Goal: Use online tool/utility: Utilize a website feature to perform a specific function

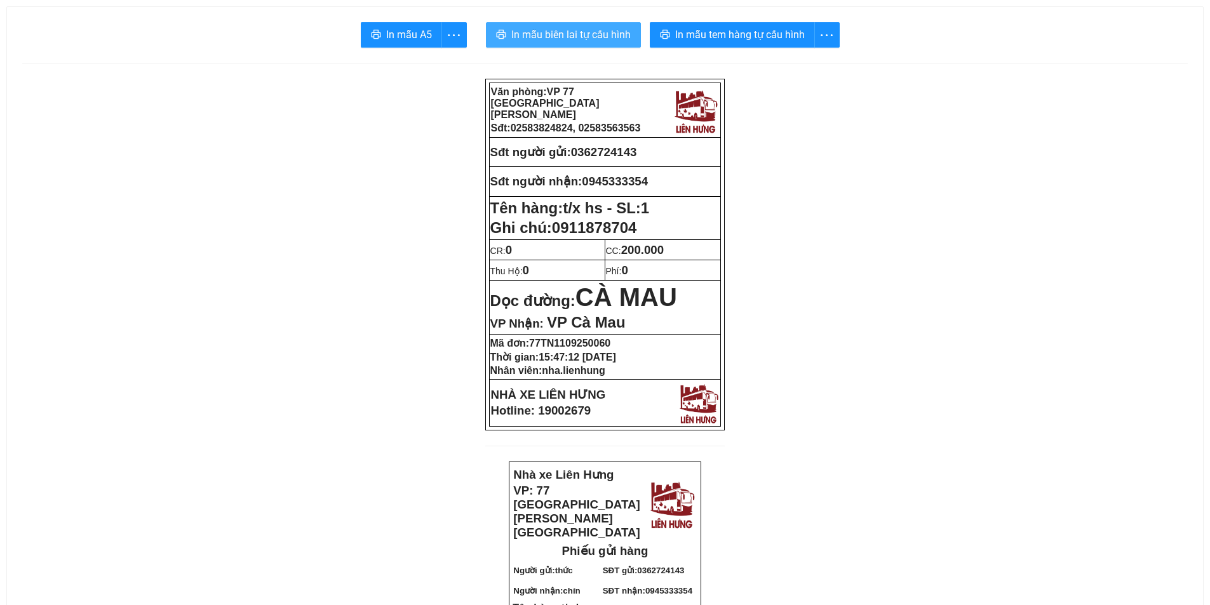
click at [558, 29] on span "In mẫu biên lai tự cấu hình" at bounding box center [570, 35] width 119 height 16
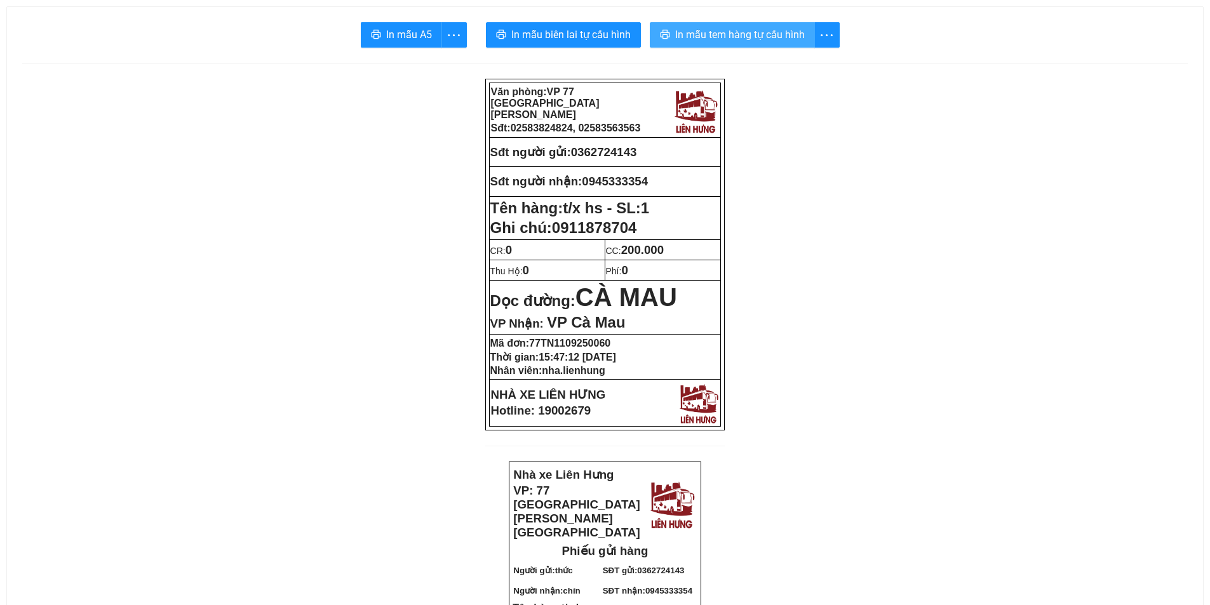
click at [694, 26] on button "In mẫu tem hàng tự cấu hình" at bounding box center [732, 34] width 165 height 25
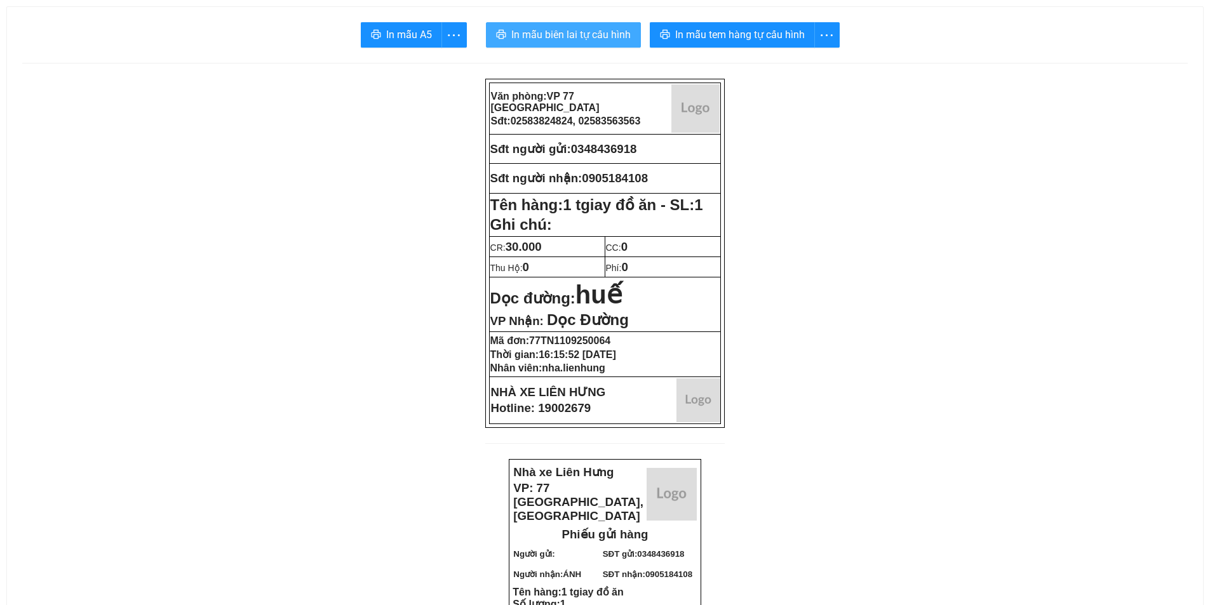
click at [584, 27] on span "In mẫu biên lai tự cấu hình" at bounding box center [570, 35] width 119 height 16
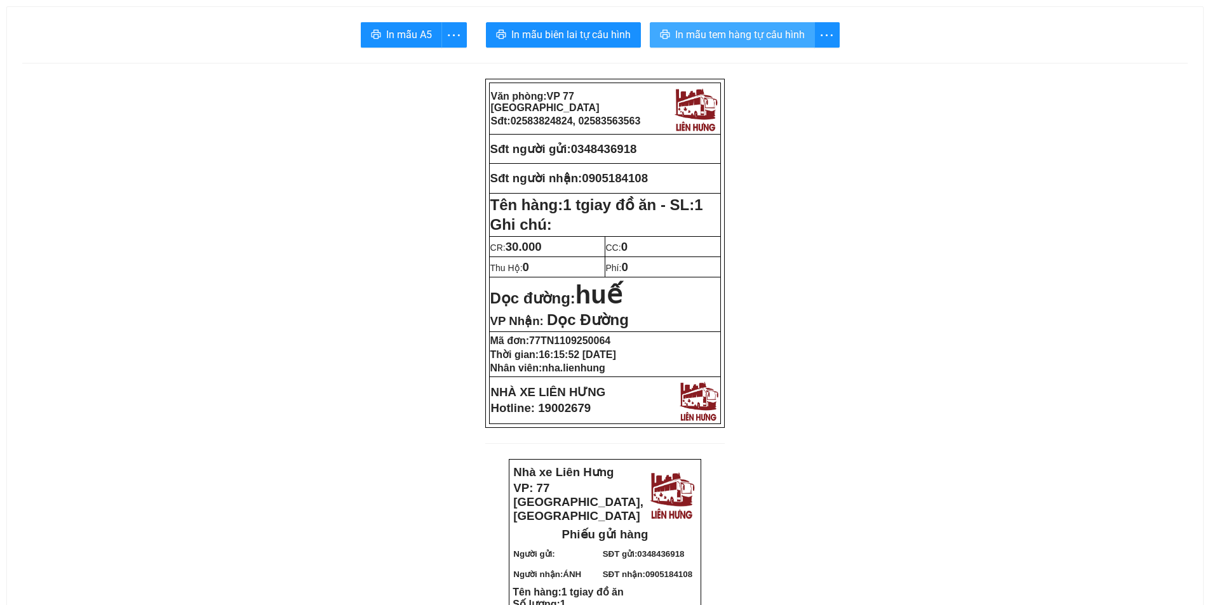
click at [754, 35] on span "In mẫu tem hàng tự cấu hình" at bounding box center [740, 35] width 130 height 16
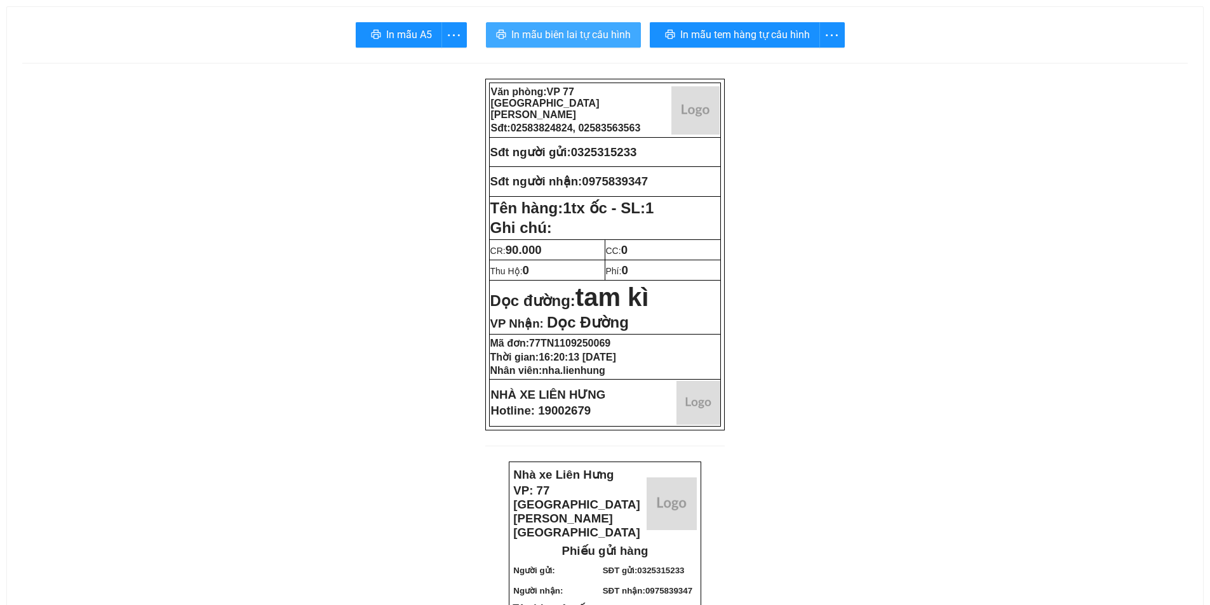
click at [561, 28] on span "In mẫu biên lai tự cấu hình" at bounding box center [570, 35] width 119 height 16
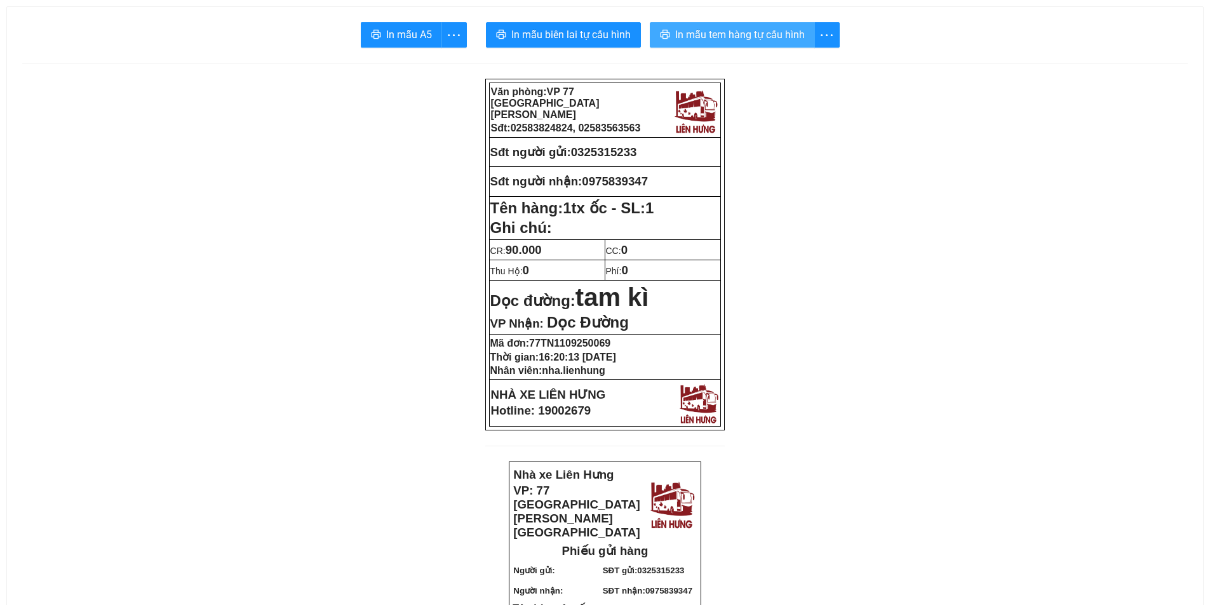
click at [697, 34] on span "In mẫu tem hàng tự cấu hình" at bounding box center [740, 35] width 130 height 16
